Goal: Obtain resource: Obtain resource

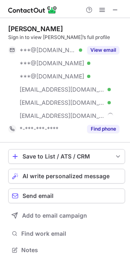
scroll to position [244, 125]
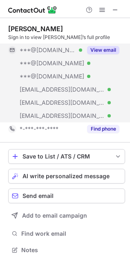
click at [104, 46] on button "View email" at bounding box center [103, 50] width 32 height 8
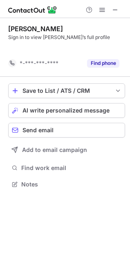
scroll to position [165, 130]
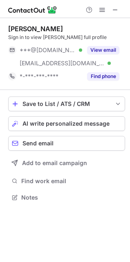
scroll to position [192, 130]
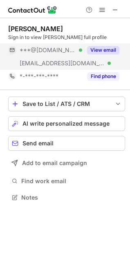
click at [99, 47] on button "View email" at bounding box center [103, 50] width 32 height 8
